Goal: Find specific page/section: Find specific page/section

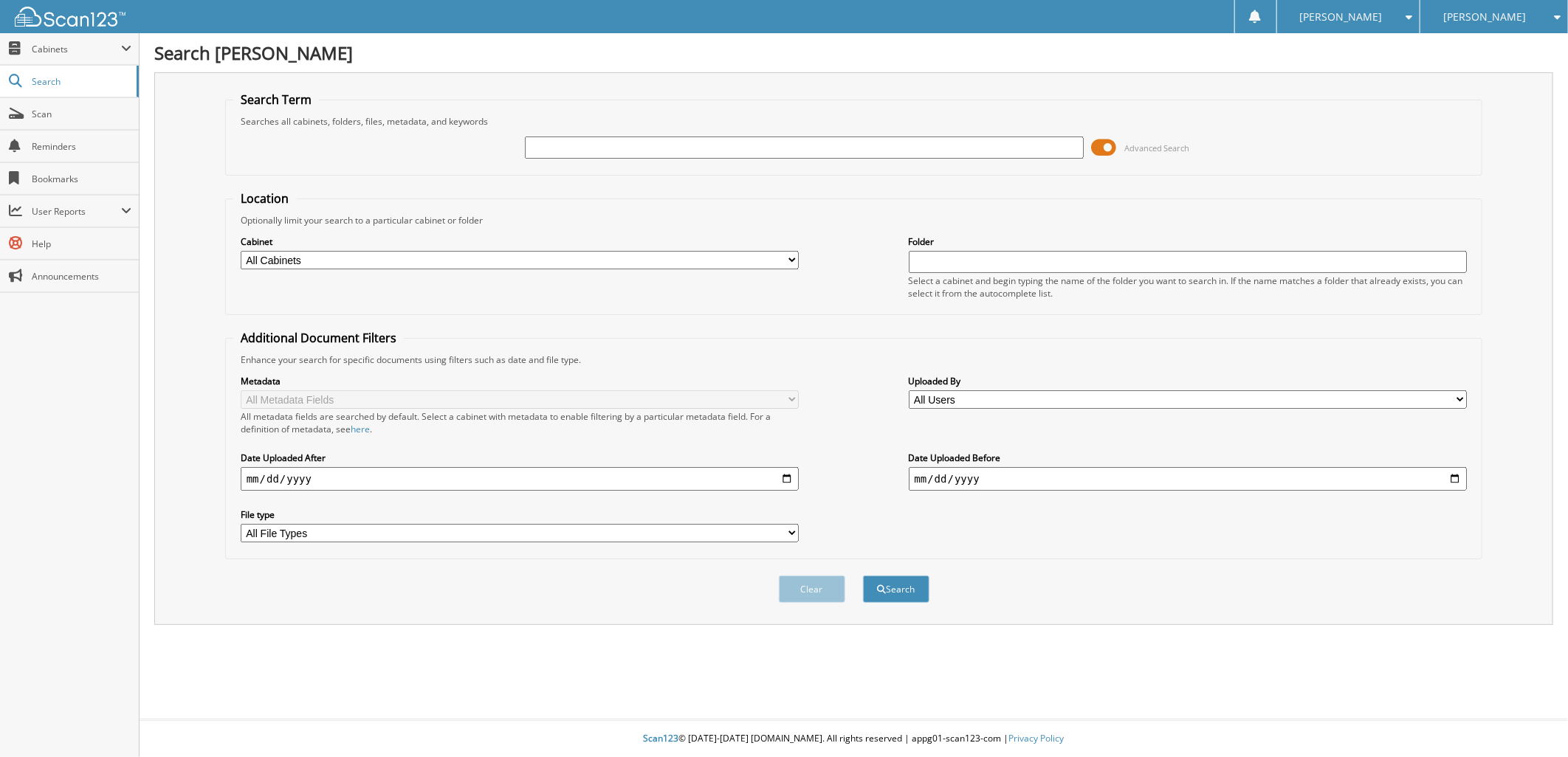
click at [602, 143] on input "text" at bounding box center [803, 147] width 559 height 22
type input "190780"
click at [863, 575] on button "Search" at bounding box center [896, 588] width 67 height 27
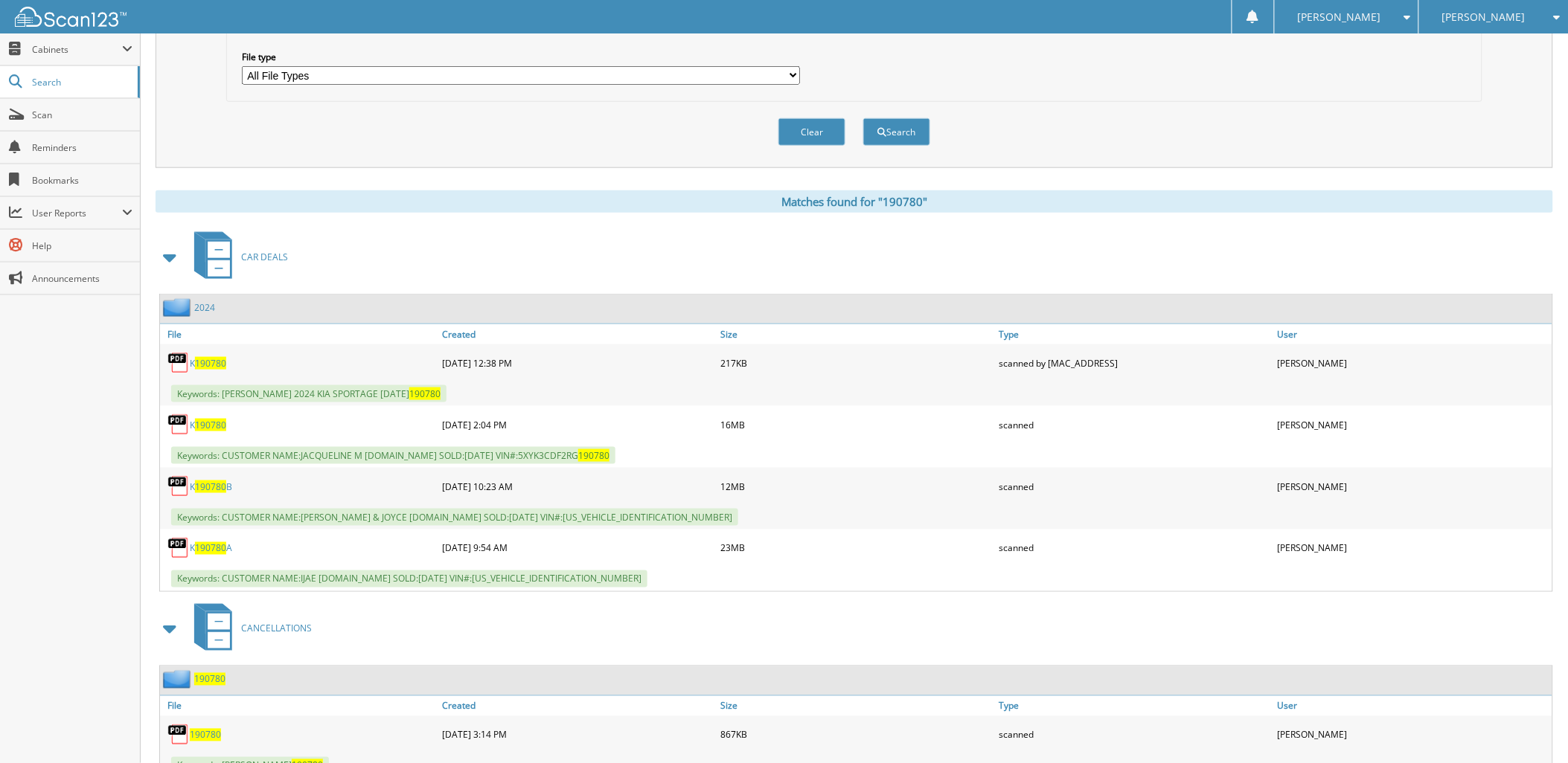
scroll to position [506, 0]
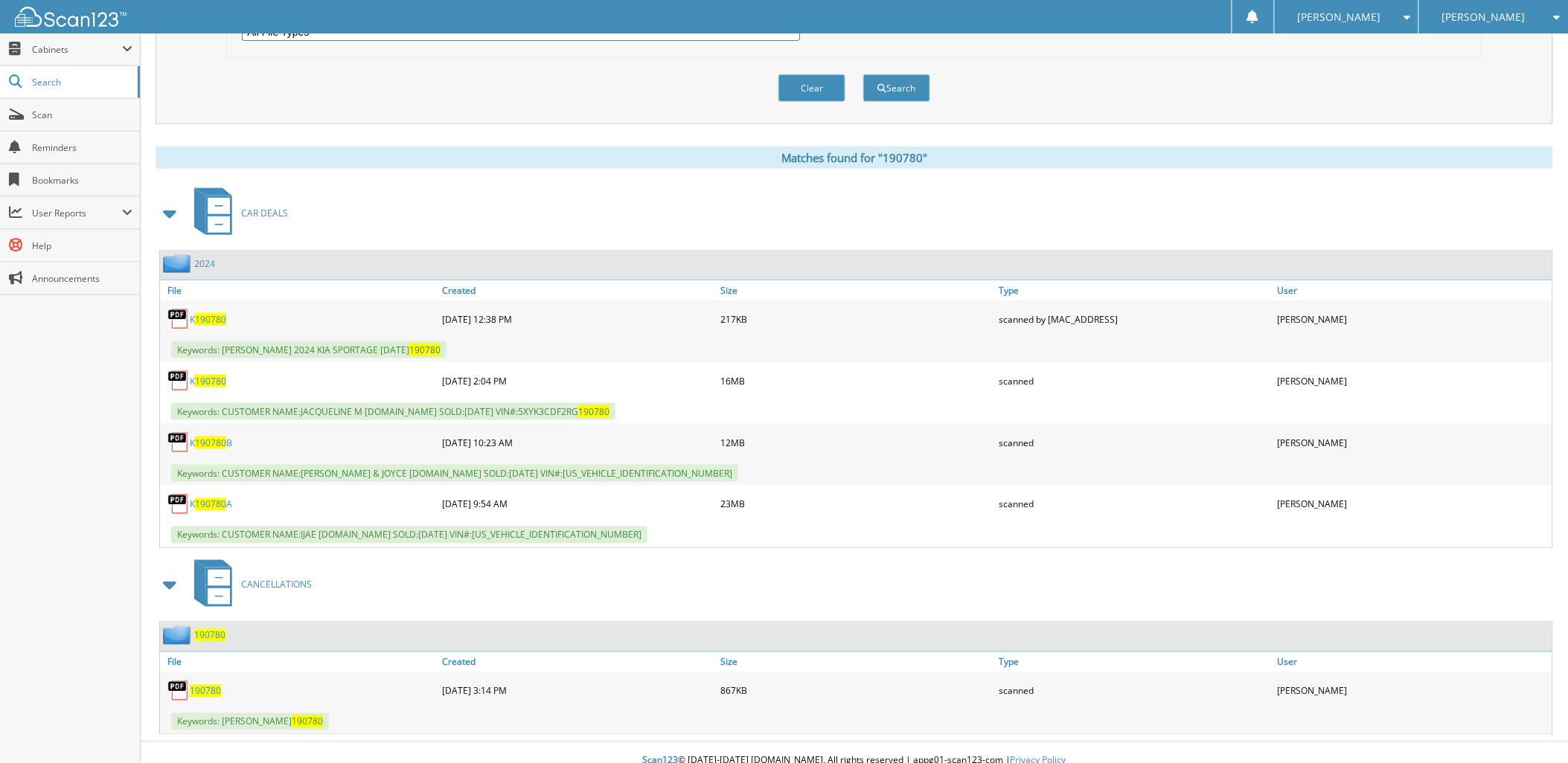
click at [203, 685] on span "190780" at bounding box center [205, 692] width 31 height 13
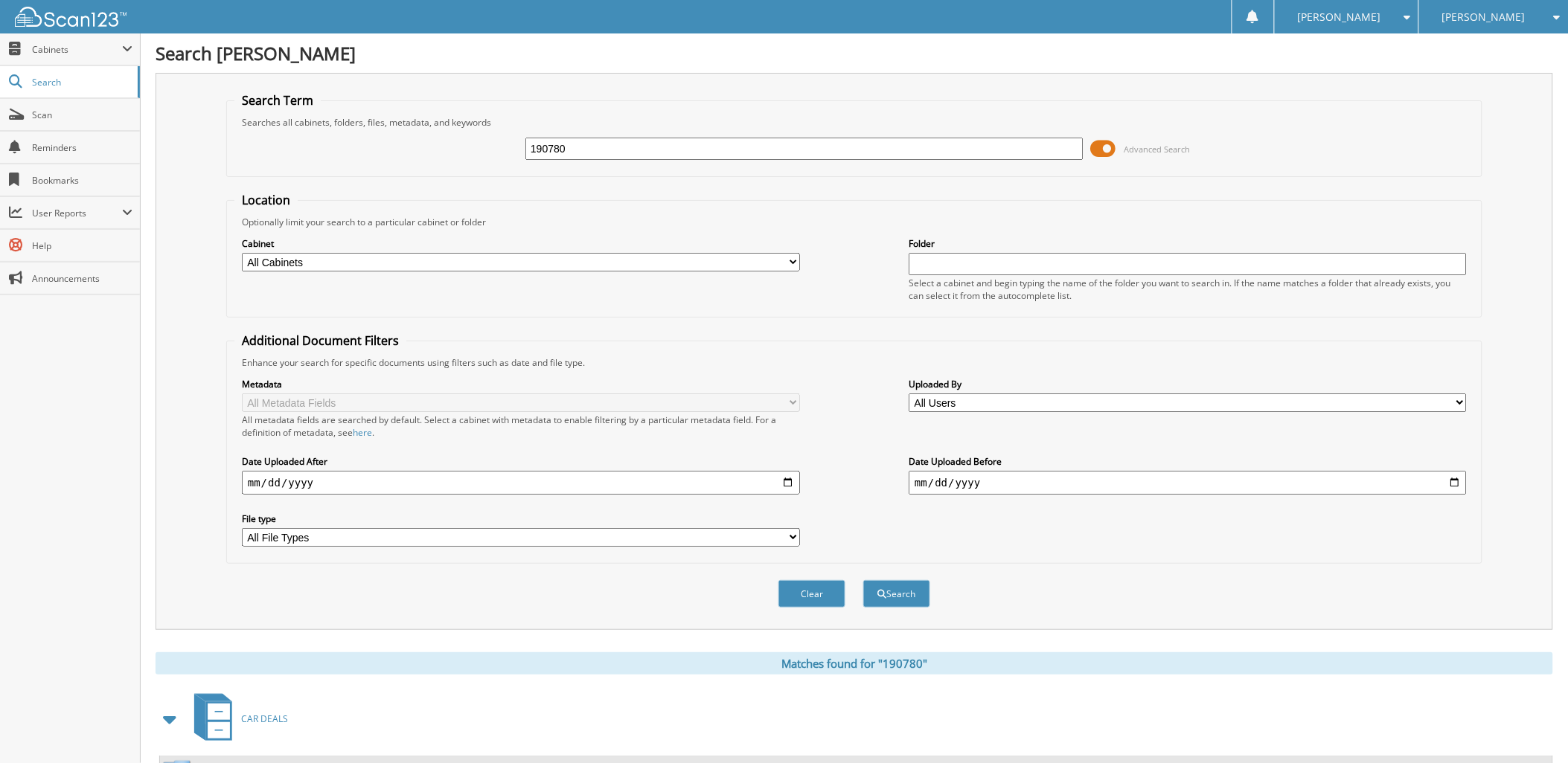
drag, startPoint x: 35, startPoint y: 118, endPoint x: 247, endPoint y: 145, distance: 213.7
click at [35, 118] on span "Scan" at bounding box center [82, 115] width 101 height 13
